Goal: Find specific page/section: Find specific page/section

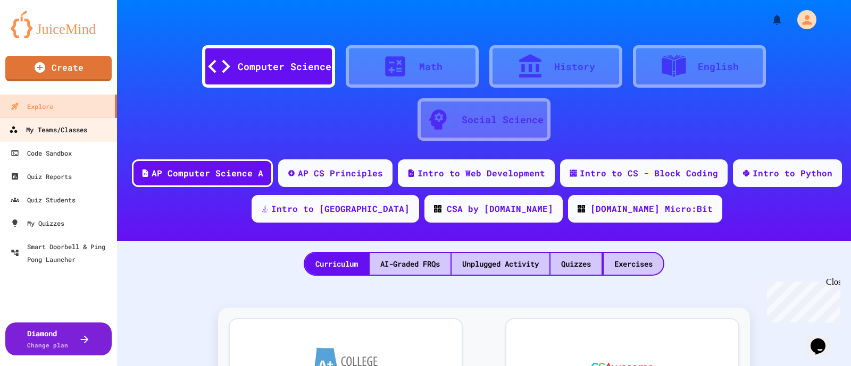
click at [54, 129] on div "My Teams/Classes" at bounding box center [48, 129] width 78 height 13
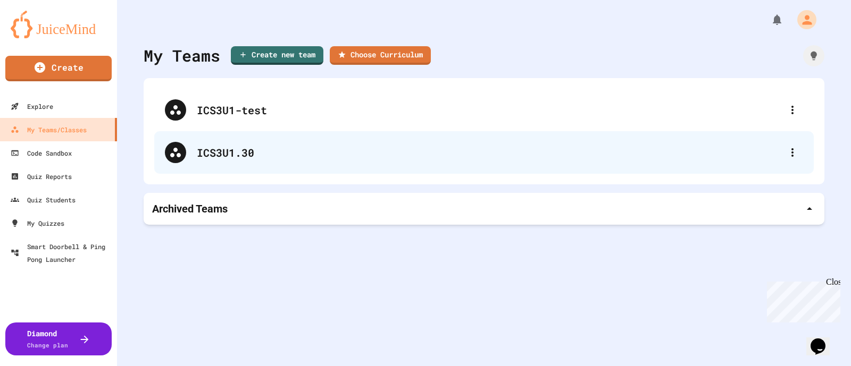
click at [232, 151] on div "ICS3U1.30" at bounding box center [489, 153] width 585 height 16
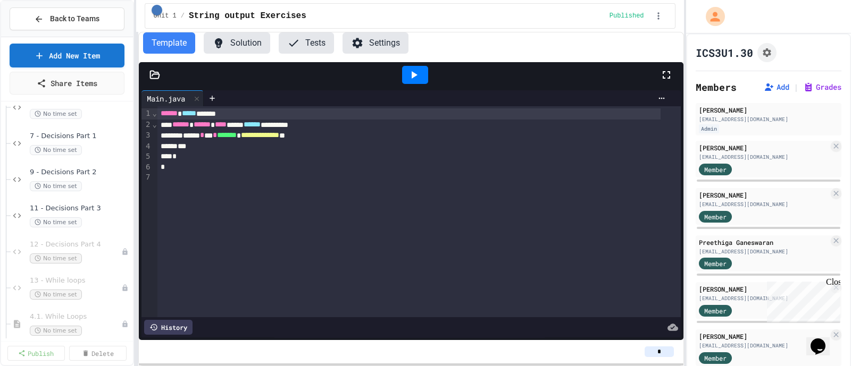
scroll to position [277, 0]
click at [69, 249] on div "12 - Decisions Part 4 No time set" at bounding box center [70, 251] width 81 height 23
